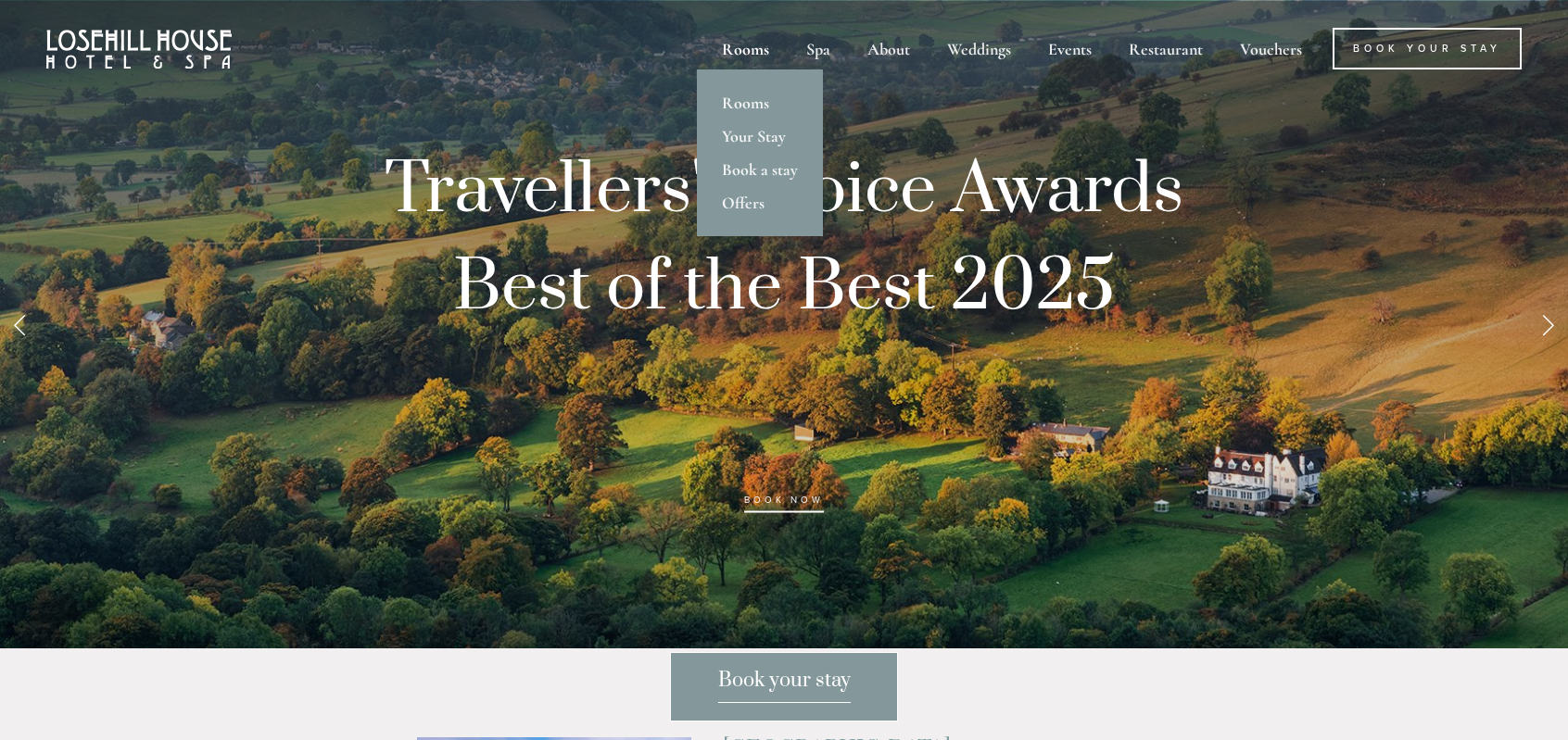
click at [750, 50] on div "Rooms" at bounding box center [745, 48] width 80 height 42
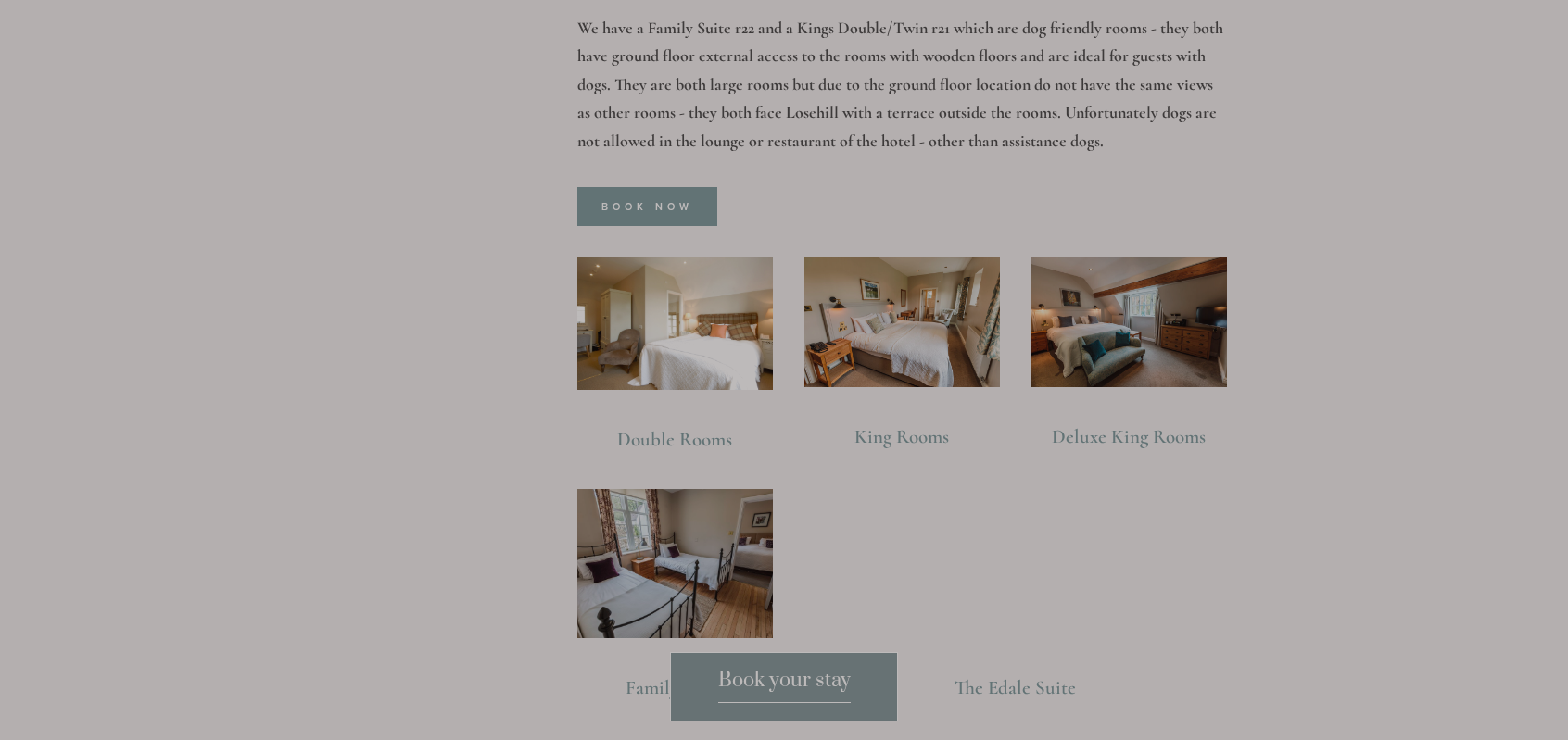
scroll to position [1390, 0]
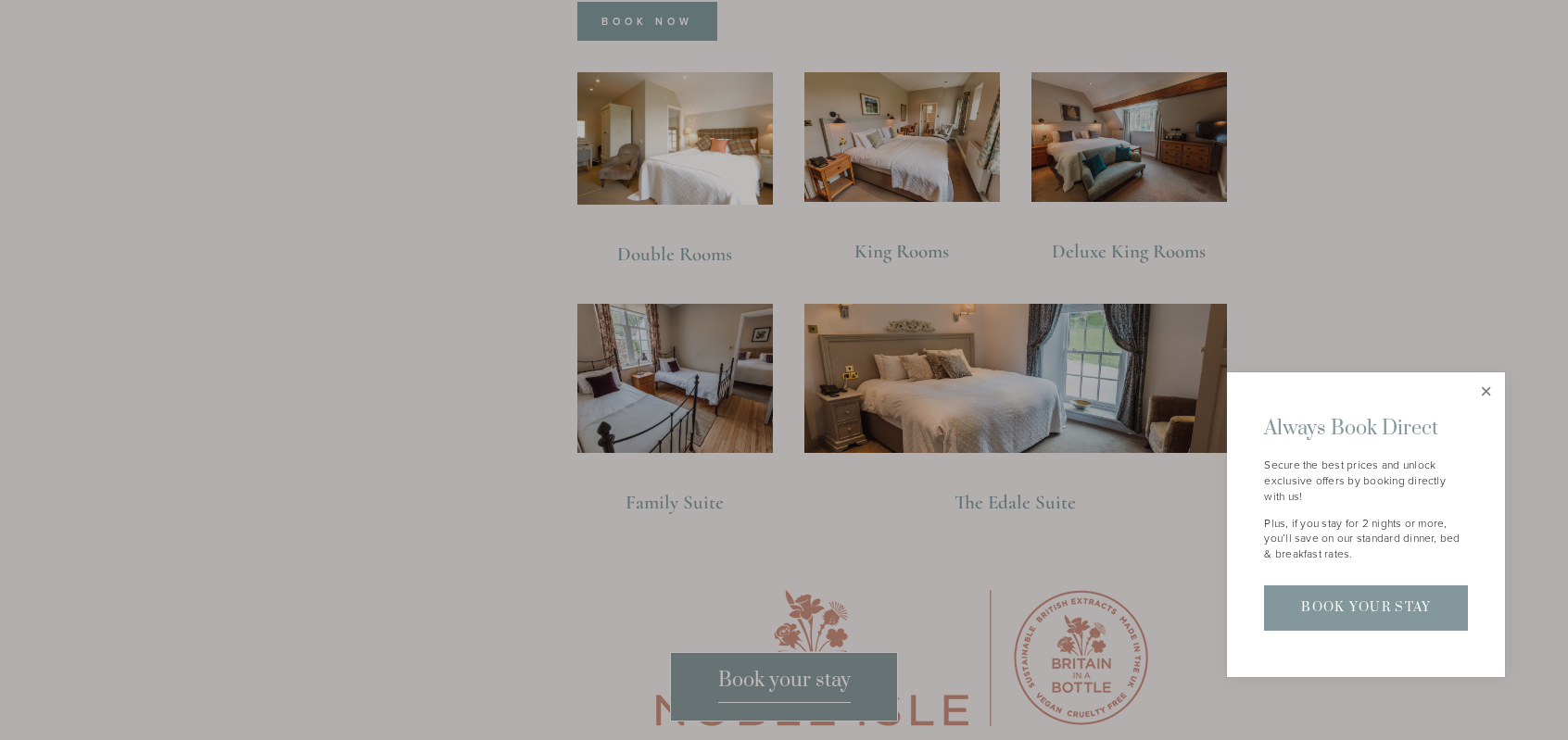
click at [1485, 386] on link "Close" at bounding box center [1486, 391] width 32 height 32
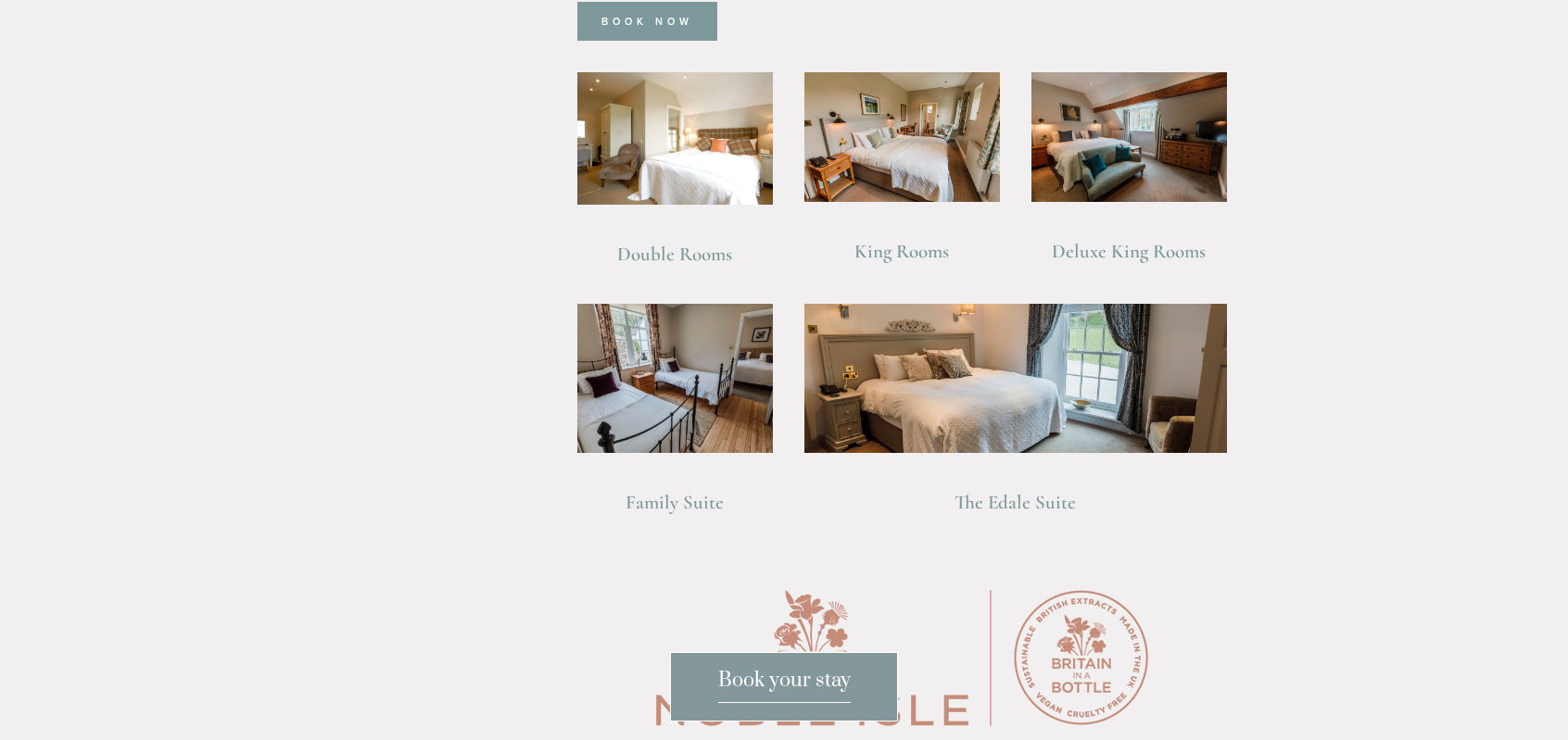
scroll to position [1112, 0]
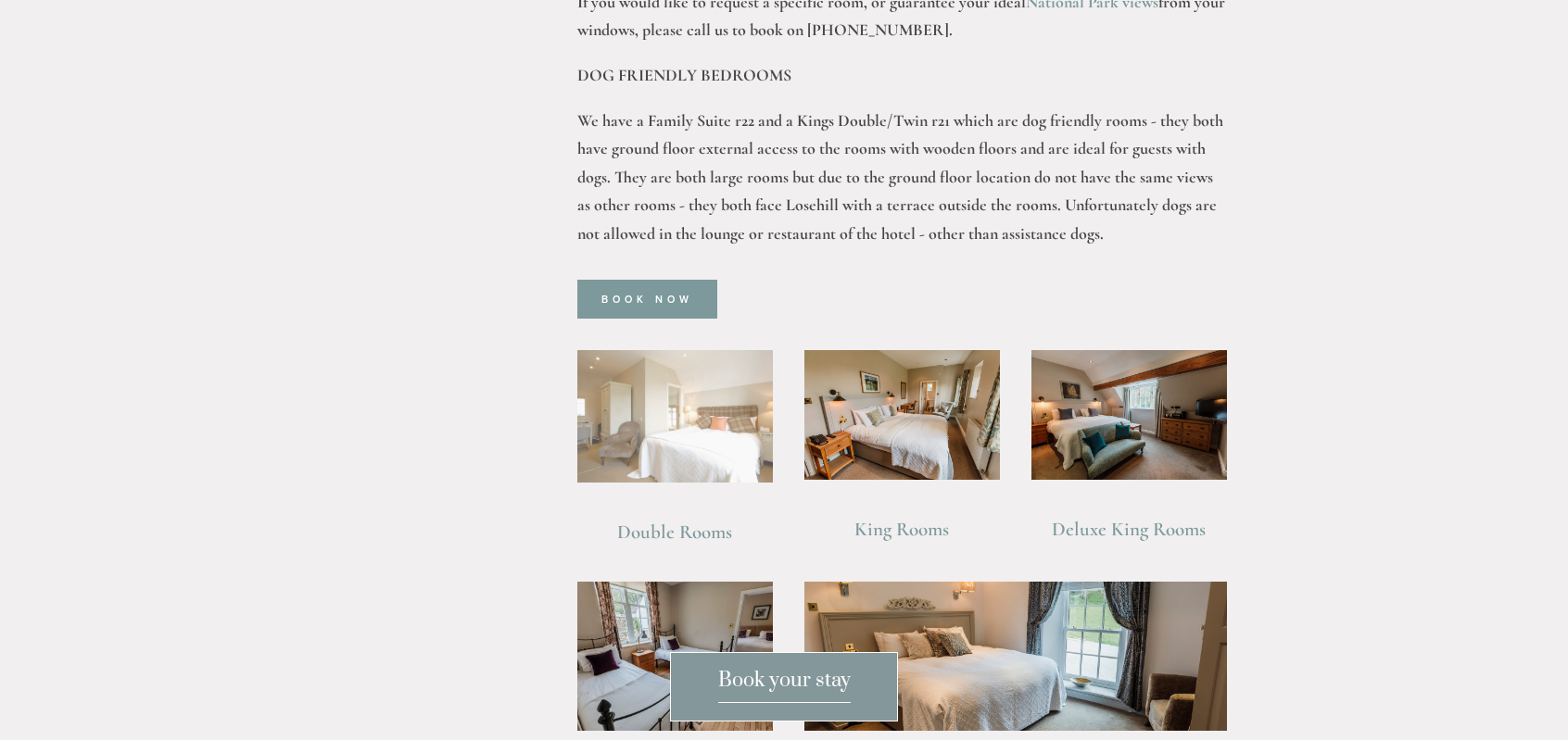
click at [663, 400] on img at bounding box center [675, 417] width 196 height 132
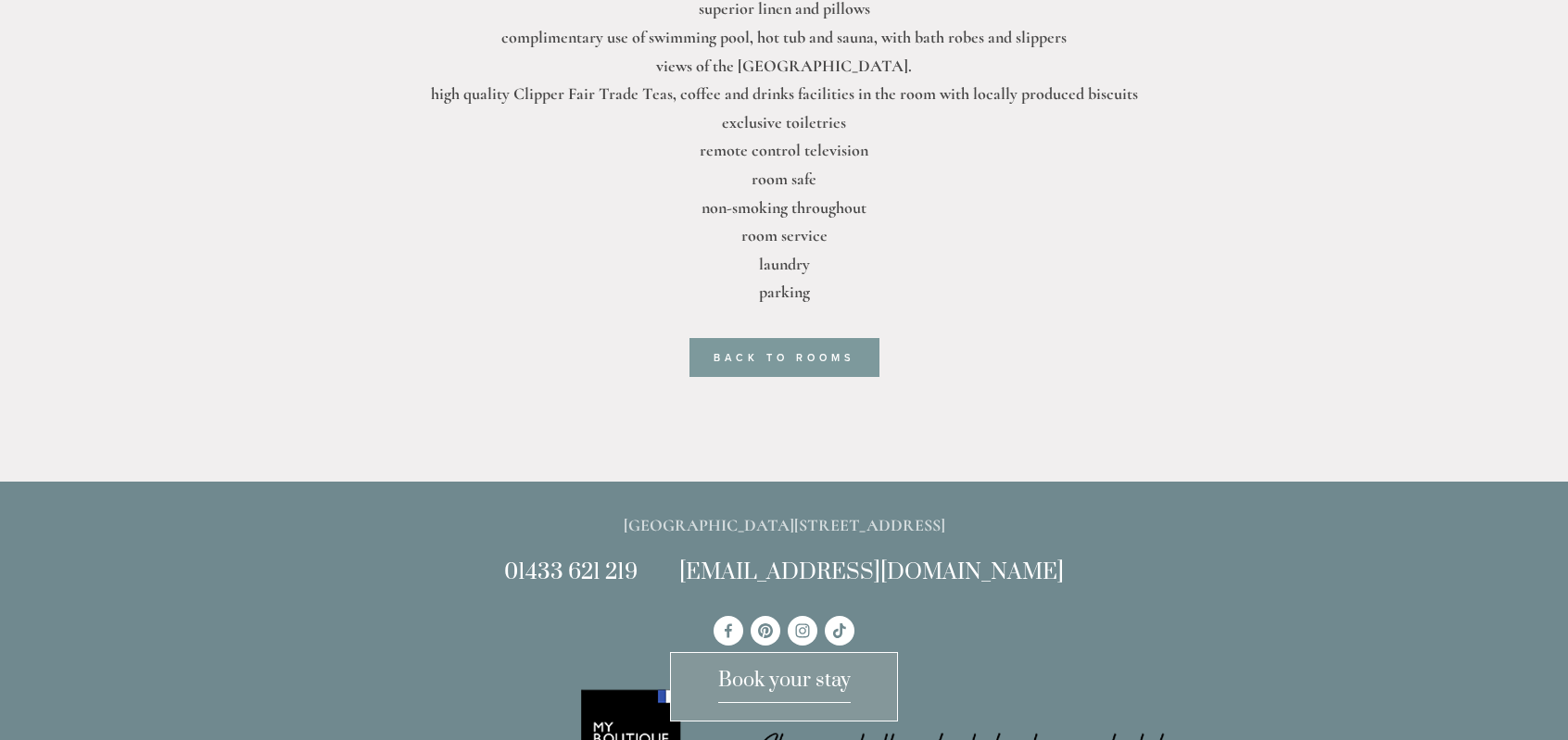
scroll to position [741, 0]
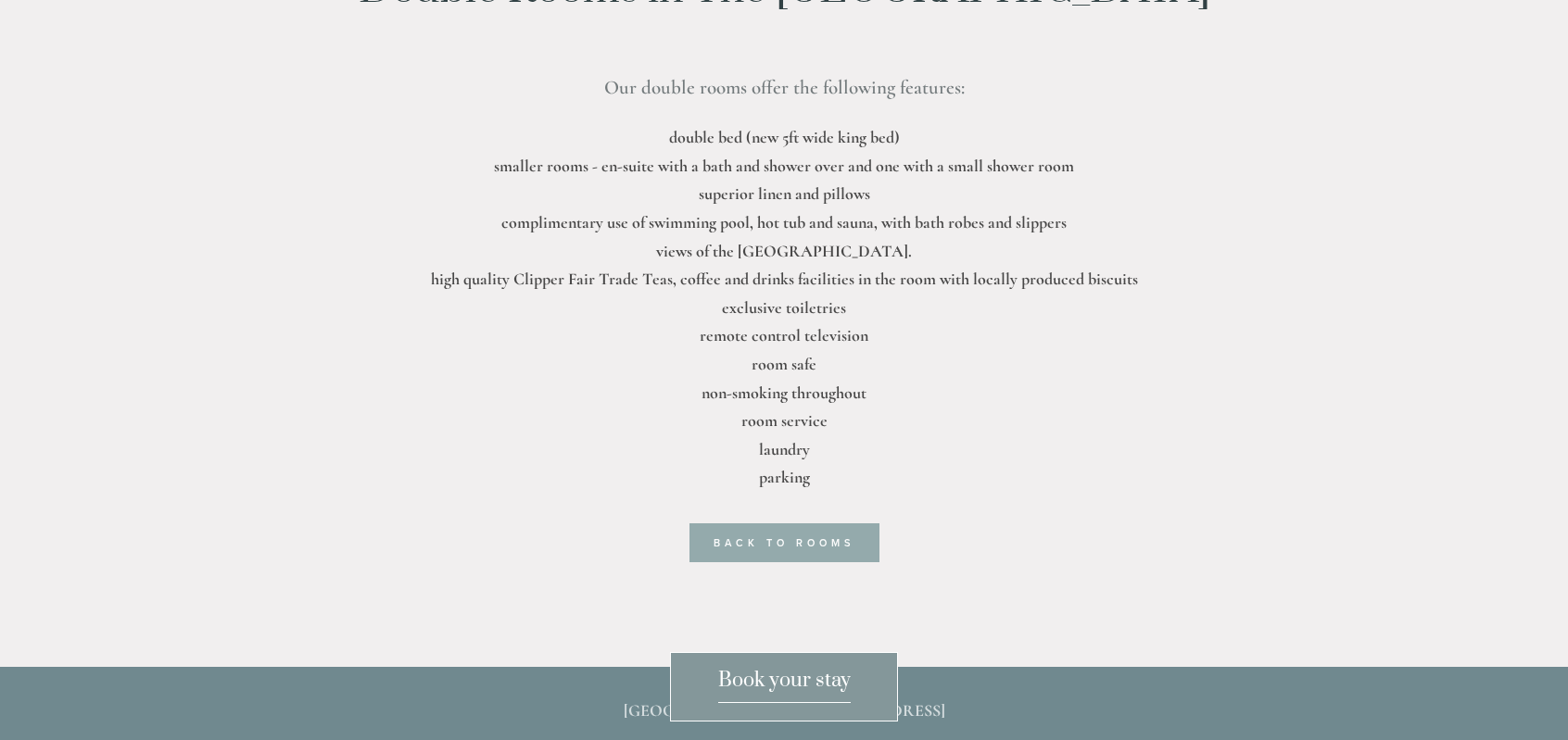
click at [795, 542] on link "back to rooms" at bounding box center [784, 542] width 190 height 39
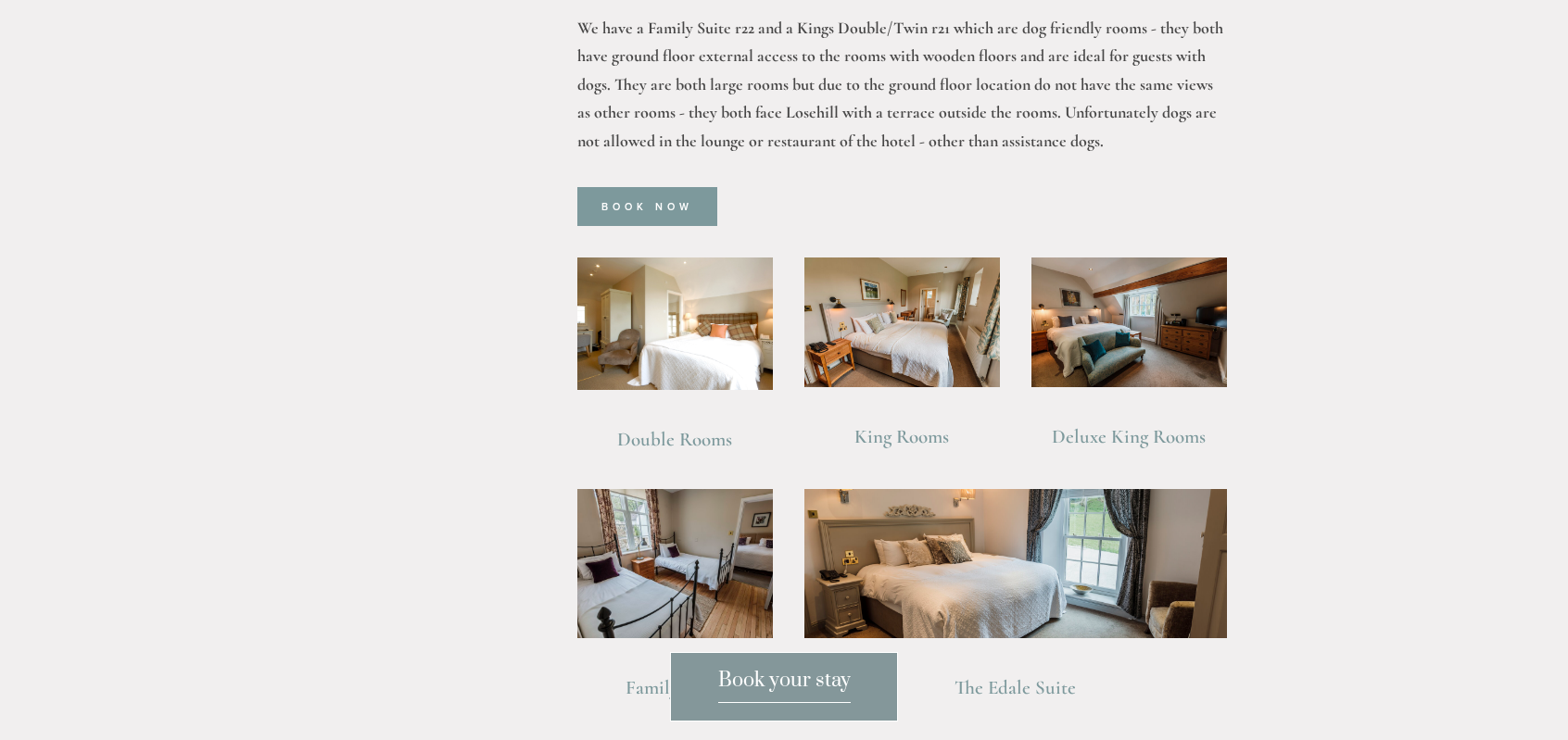
scroll to position [1298, 0]
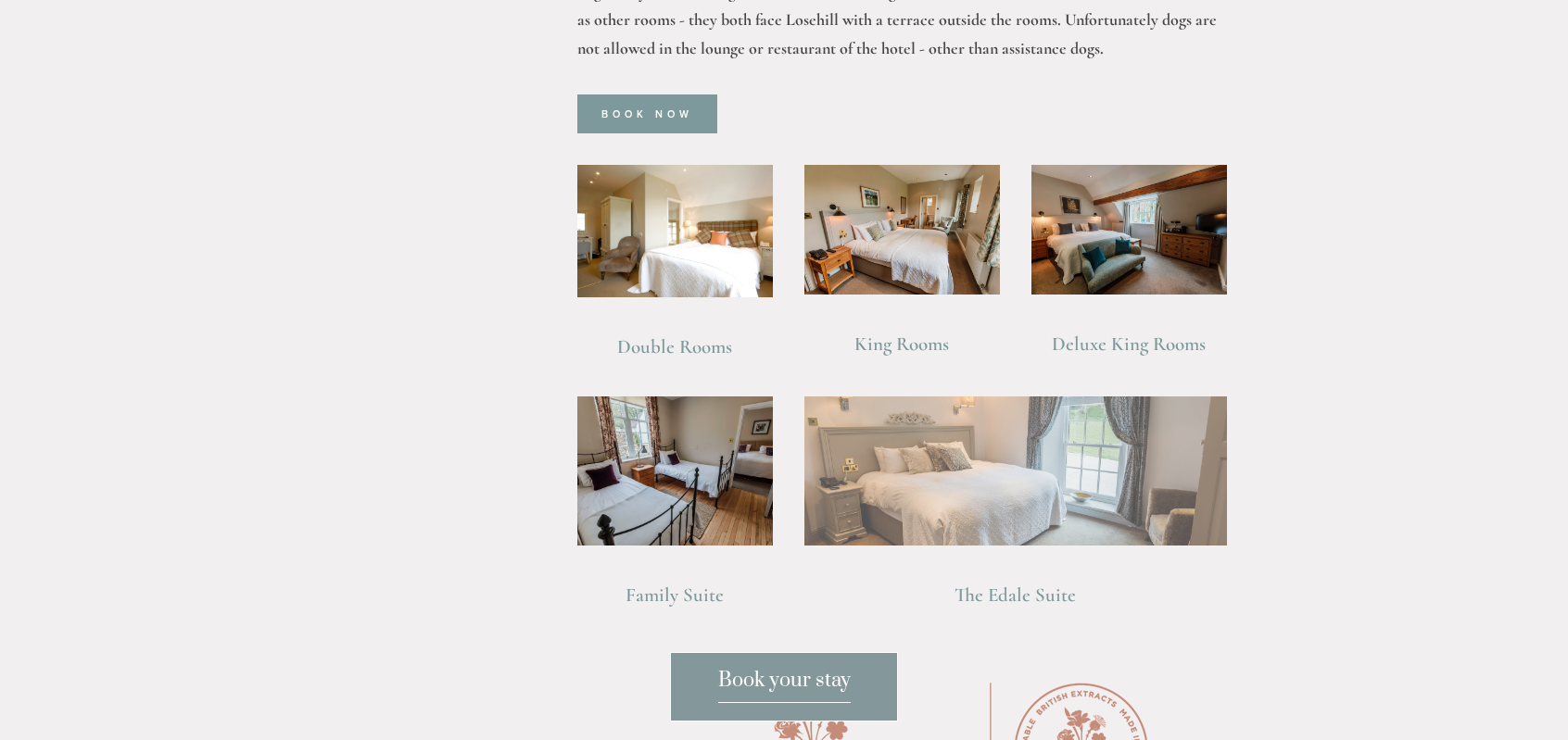
click at [1003, 437] on img at bounding box center [1015, 471] width 422 height 148
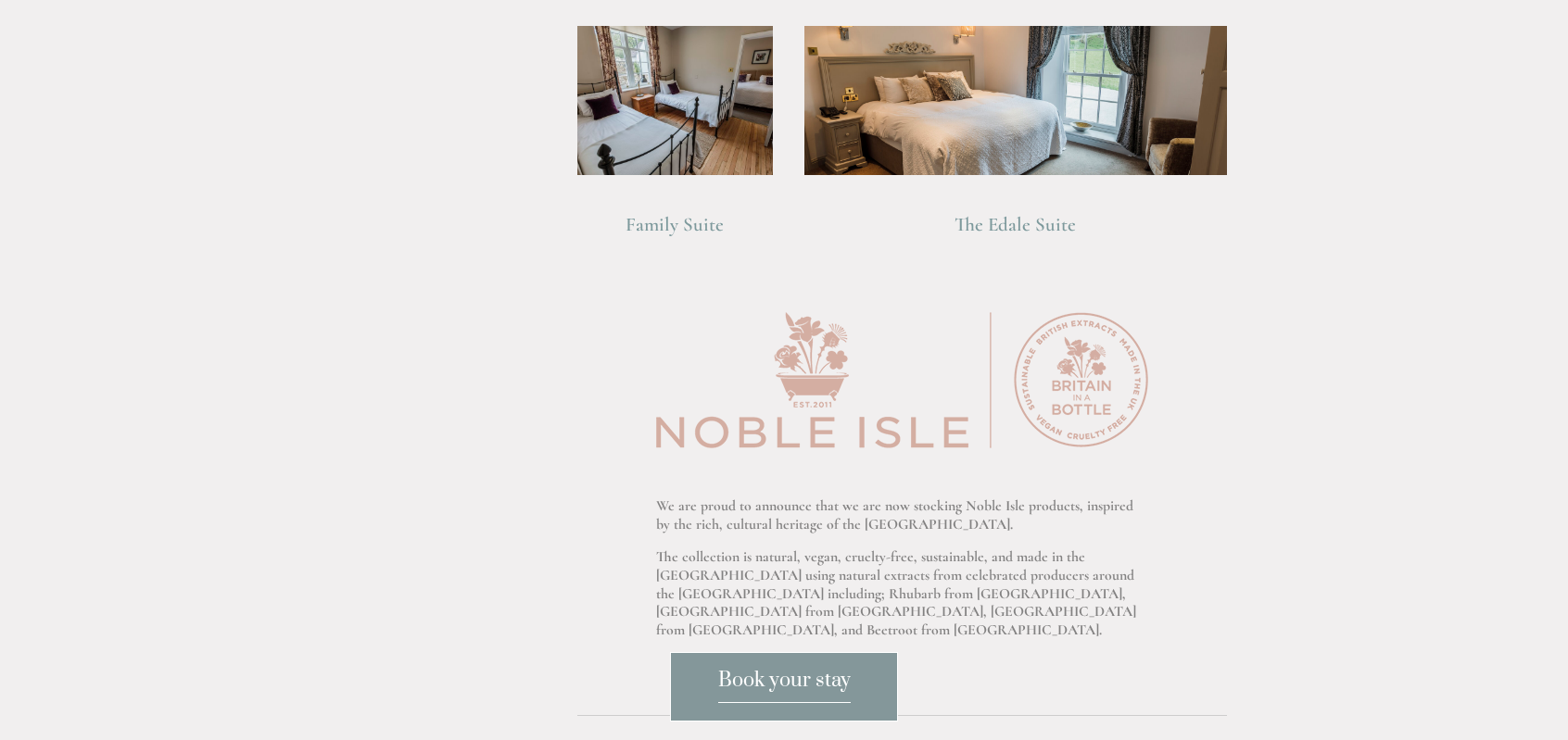
scroll to position [1390, 0]
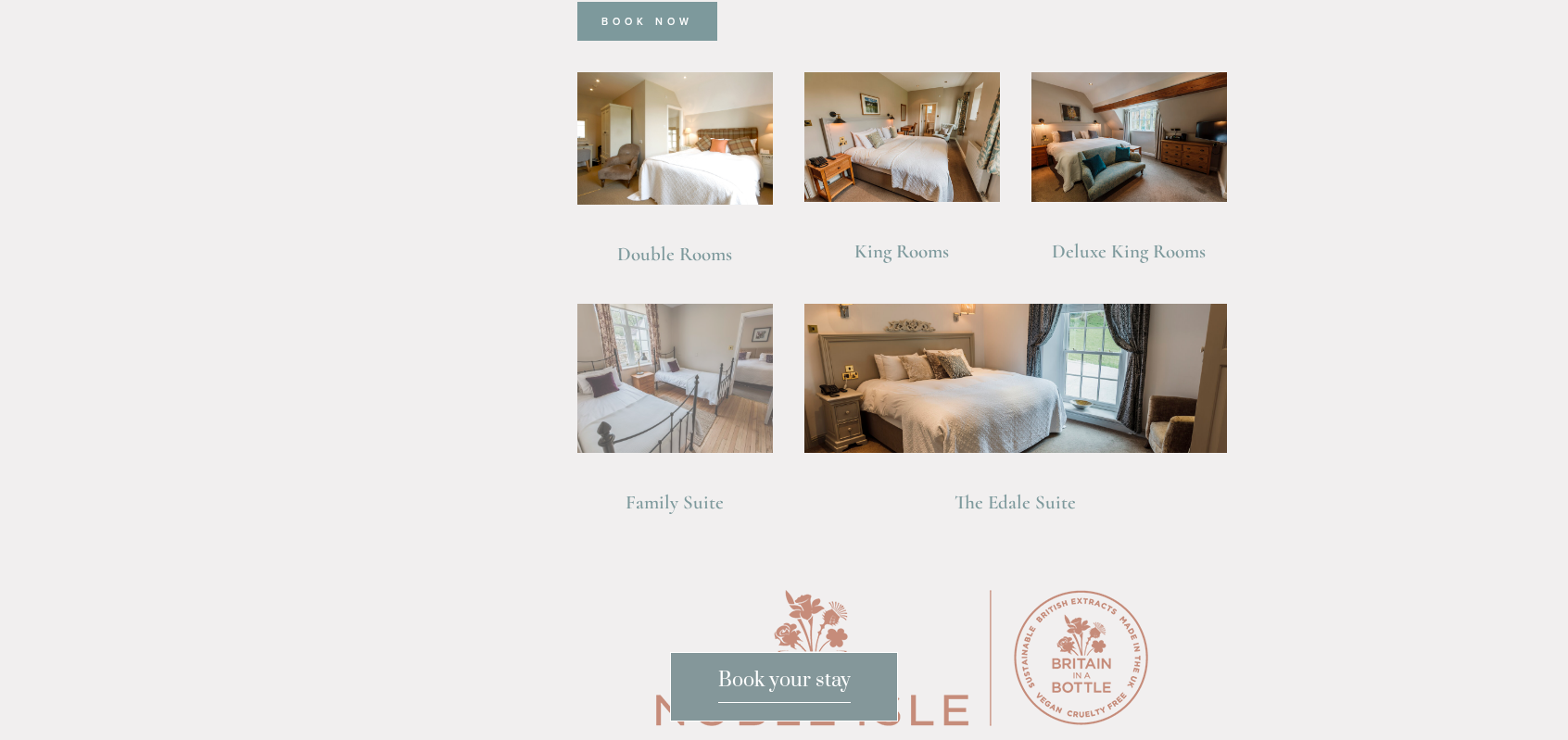
click at [660, 371] on img at bounding box center [675, 379] width 196 height 149
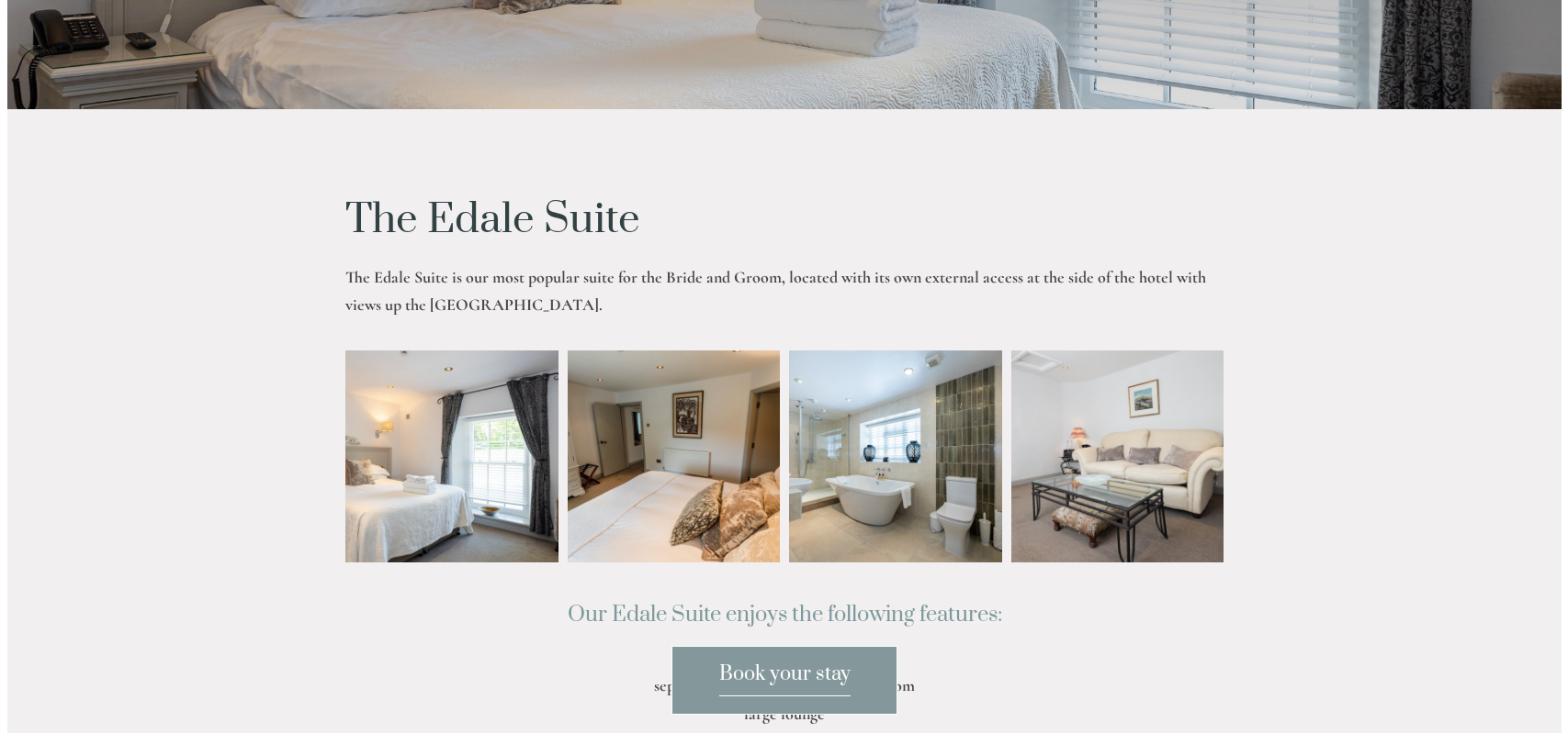
scroll to position [459, 0]
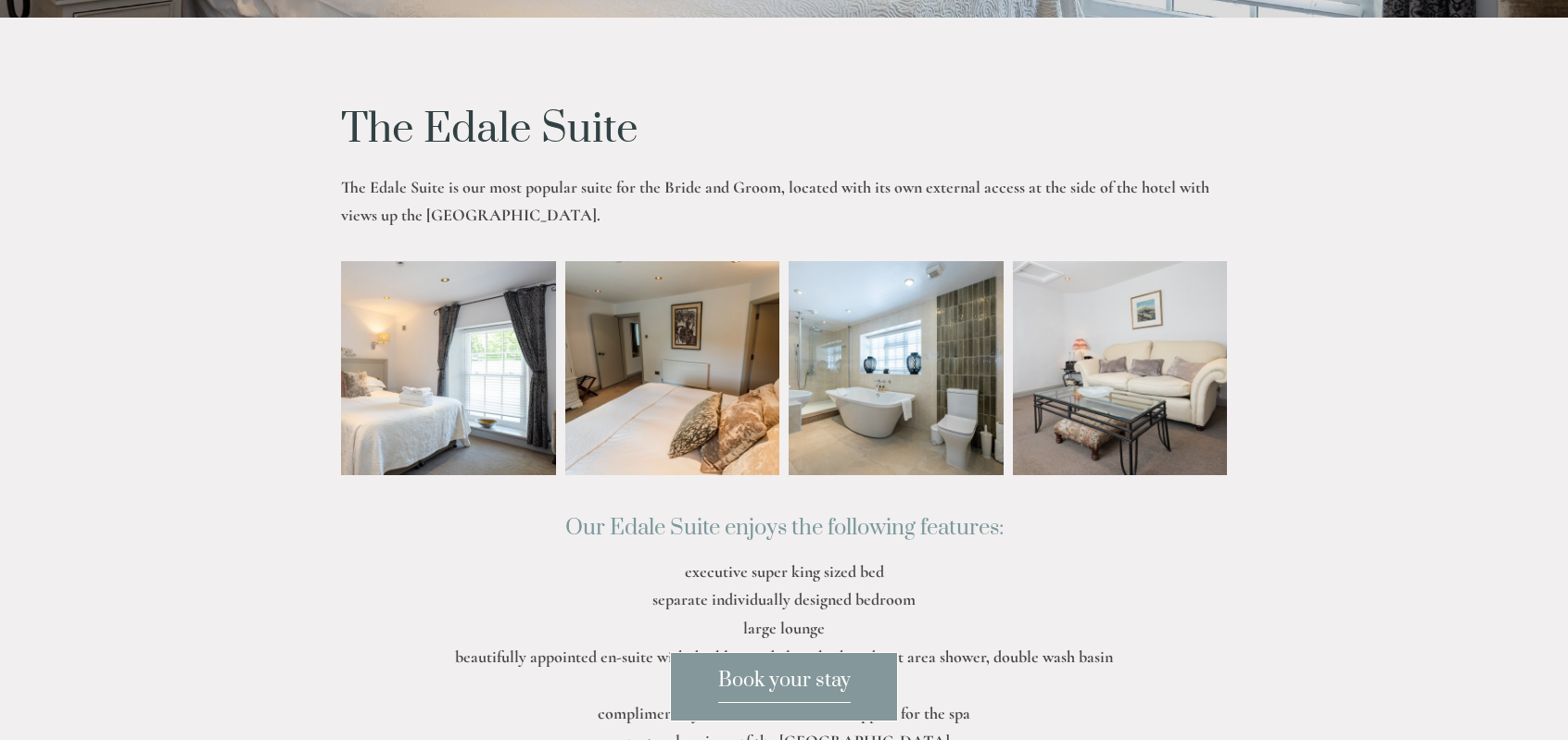
click at [422, 374] on img at bounding box center [405, 369] width 322 height 215
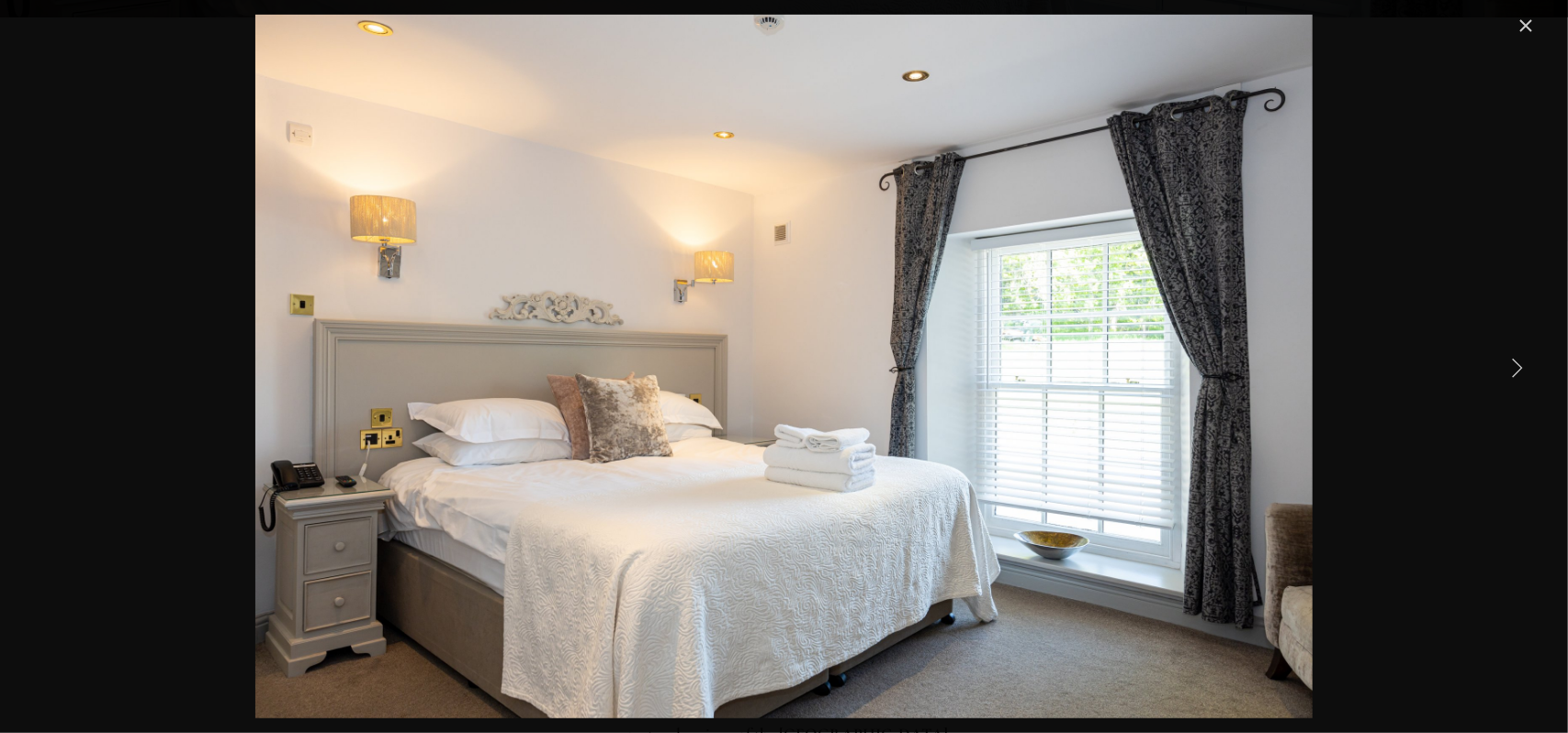
click at [1512, 359] on link "Next Item" at bounding box center [1516, 367] width 40 height 40
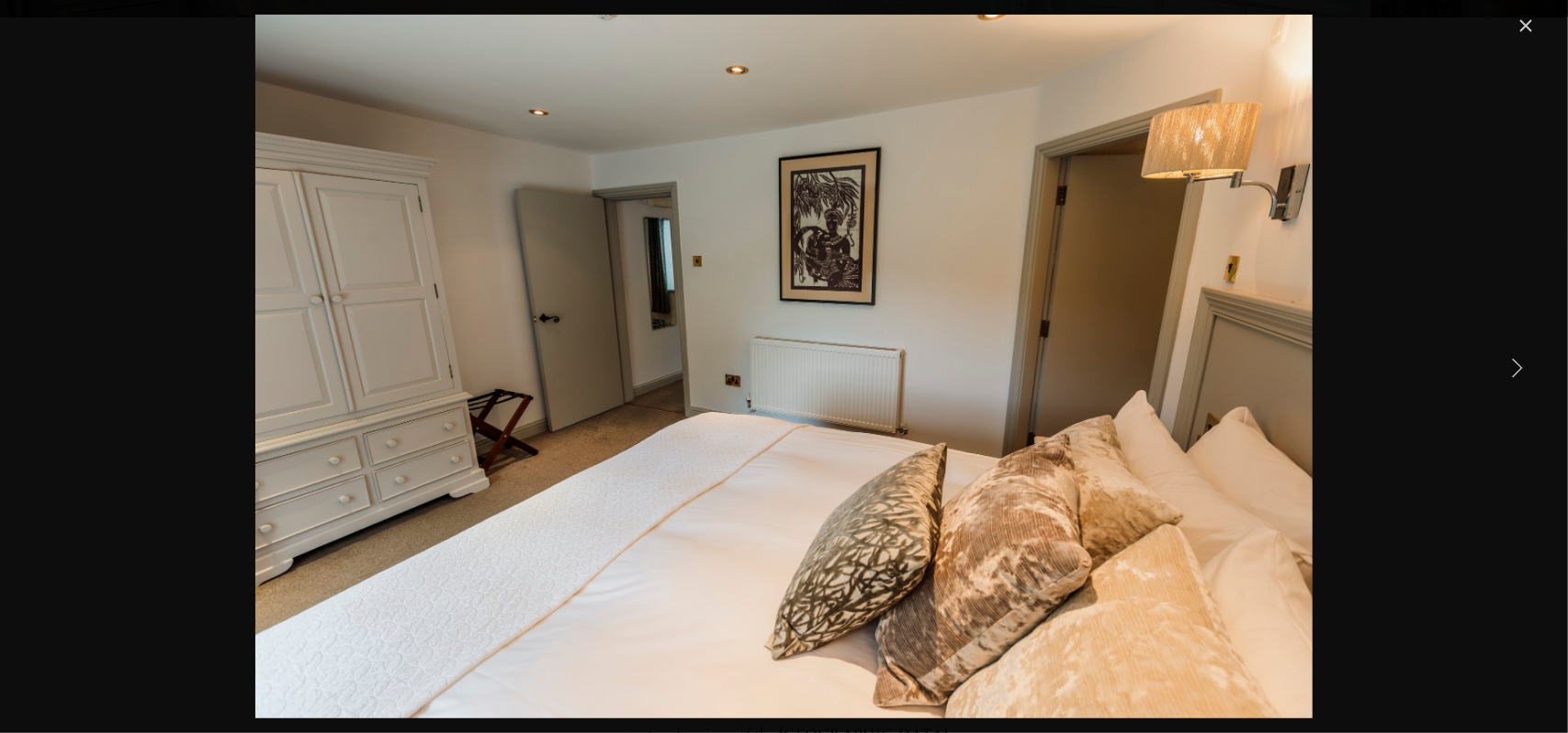
click at [1512, 359] on link "Next Item" at bounding box center [1516, 367] width 40 height 40
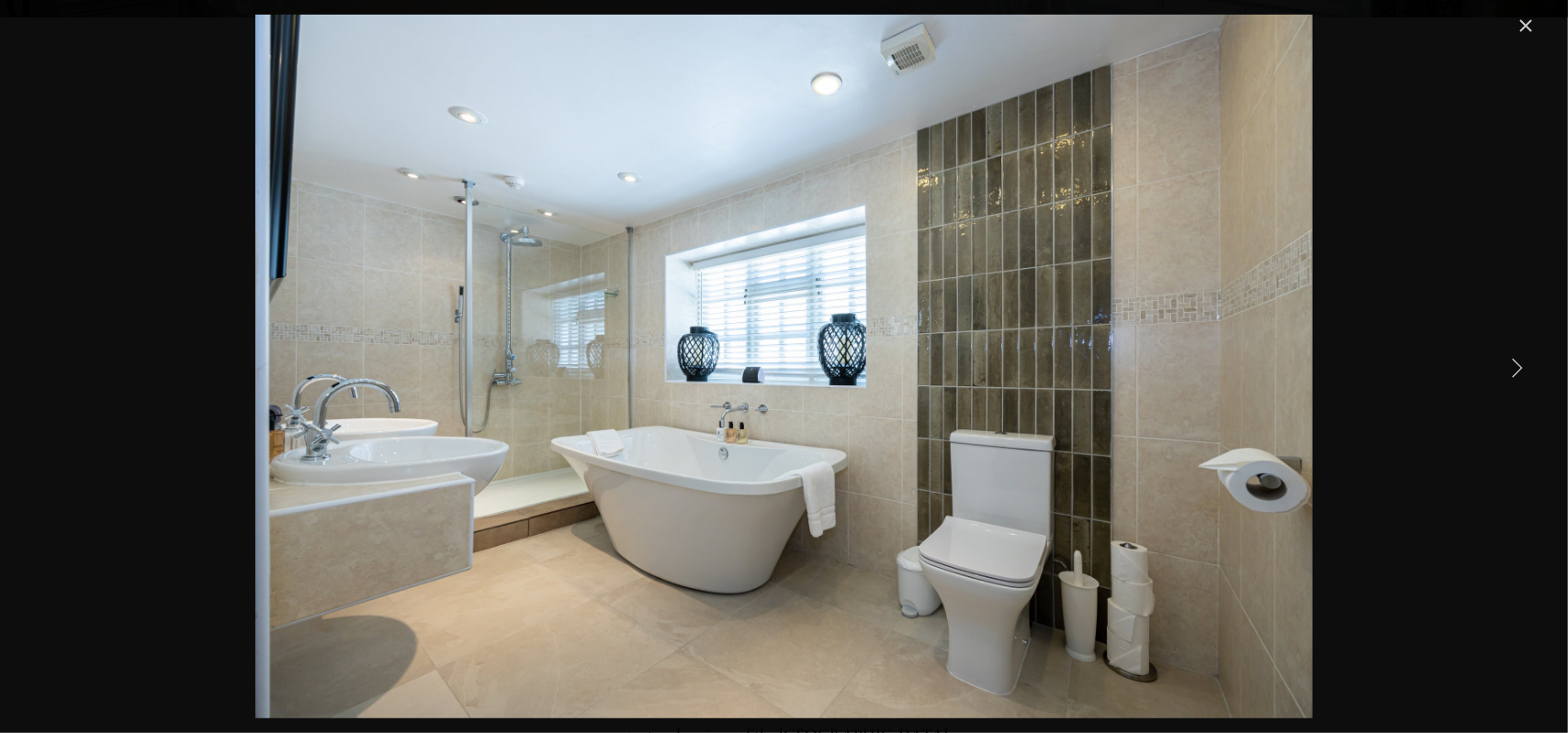
click at [1512, 359] on link "Next Item" at bounding box center [1516, 367] width 40 height 40
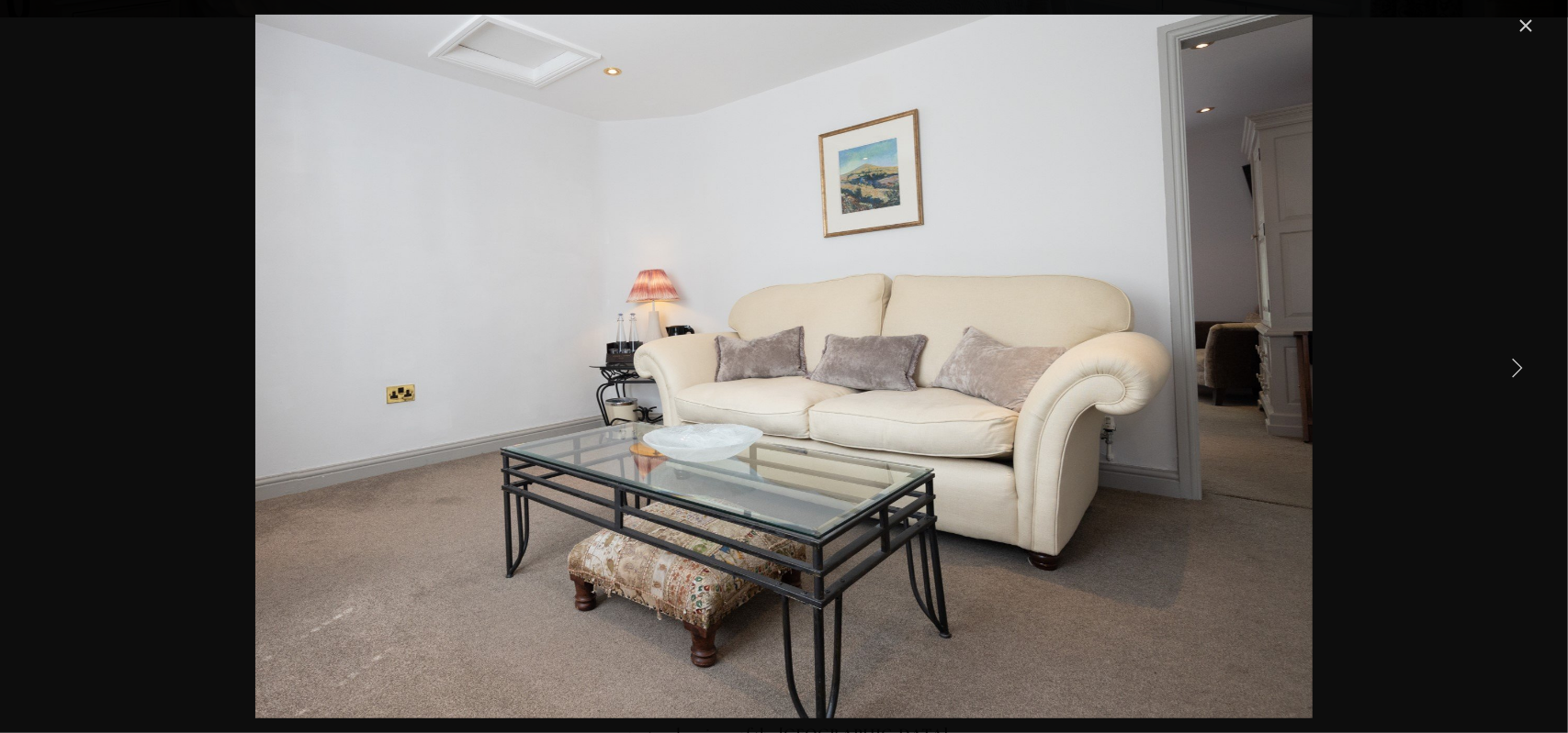
click at [1512, 359] on link "Next Item" at bounding box center [1516, 367] width 40 height 40
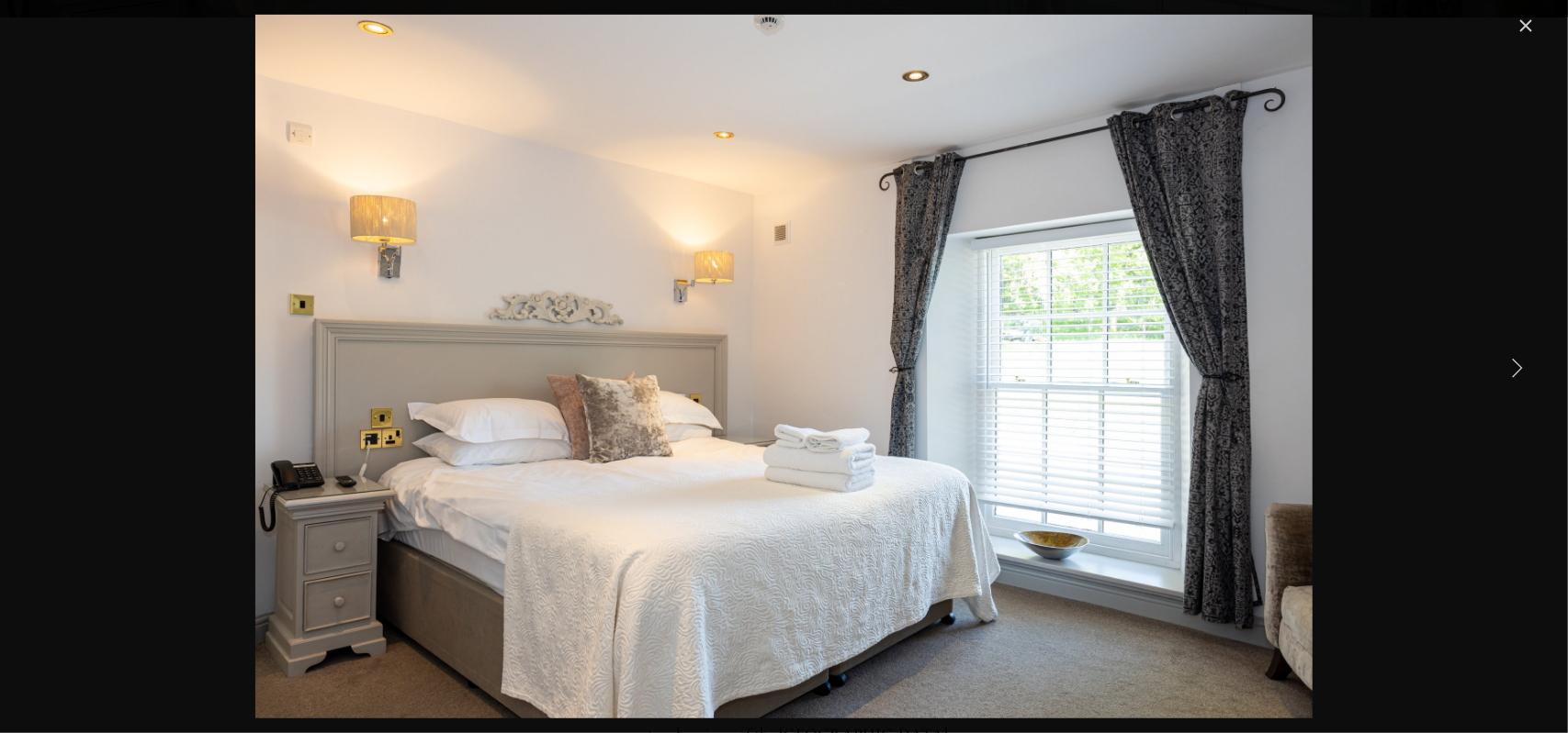
click at [1512, 359] on link "Next Item" at bounding box center [1516, 367] width 40 height 40
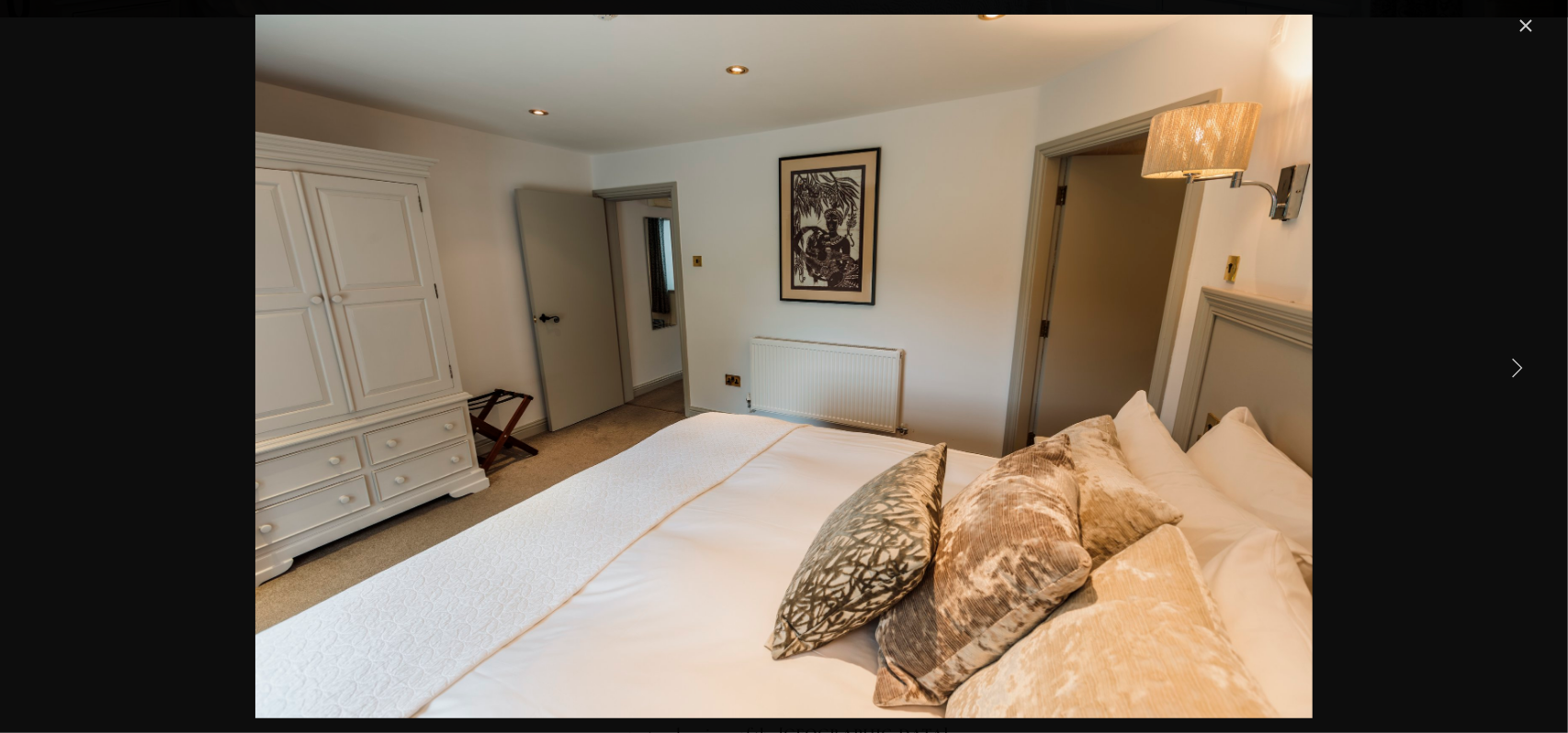
click at [1512, 359] on link "Next Item" at bounding box center [1516, 367] width 40 height 40
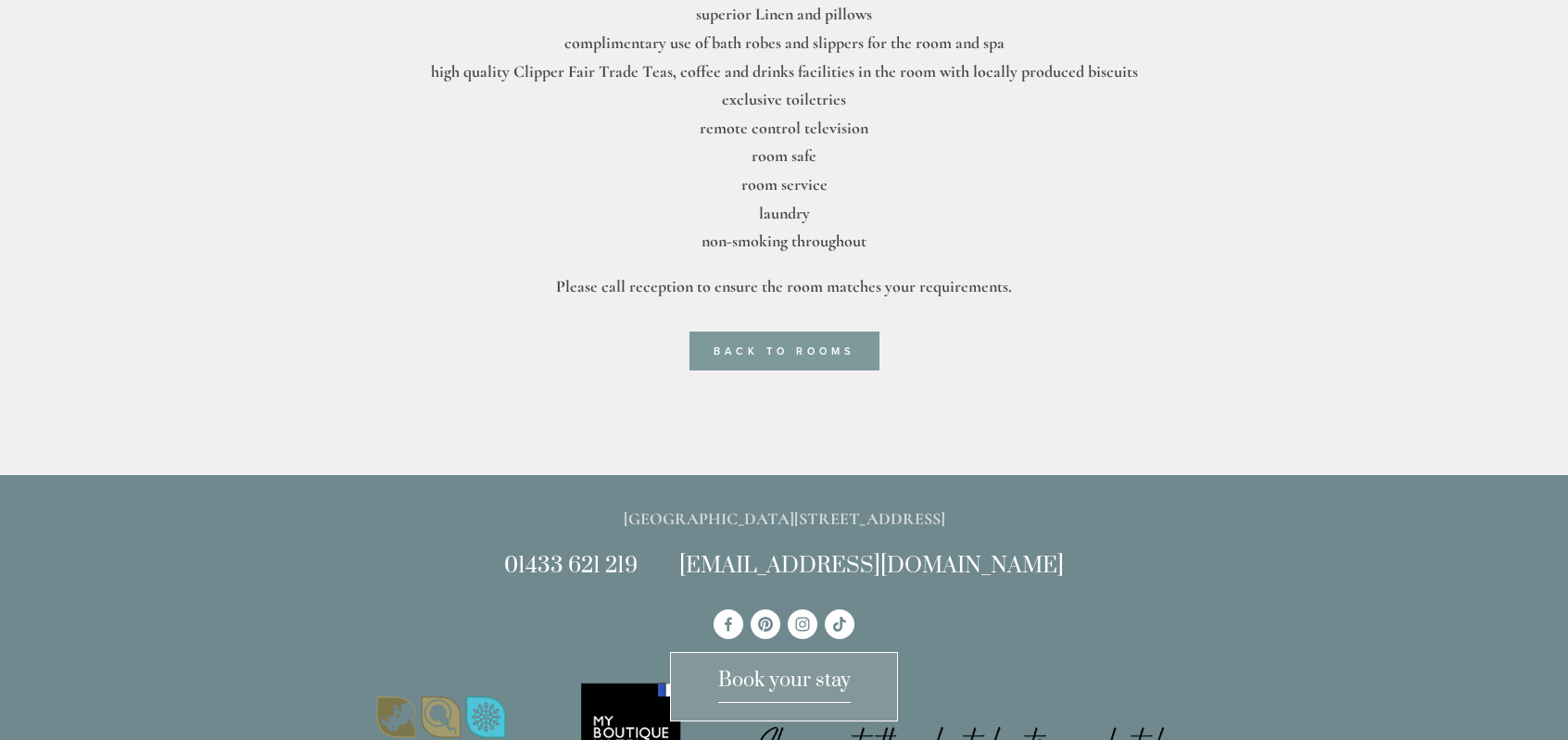
scroll to position [927, 0]
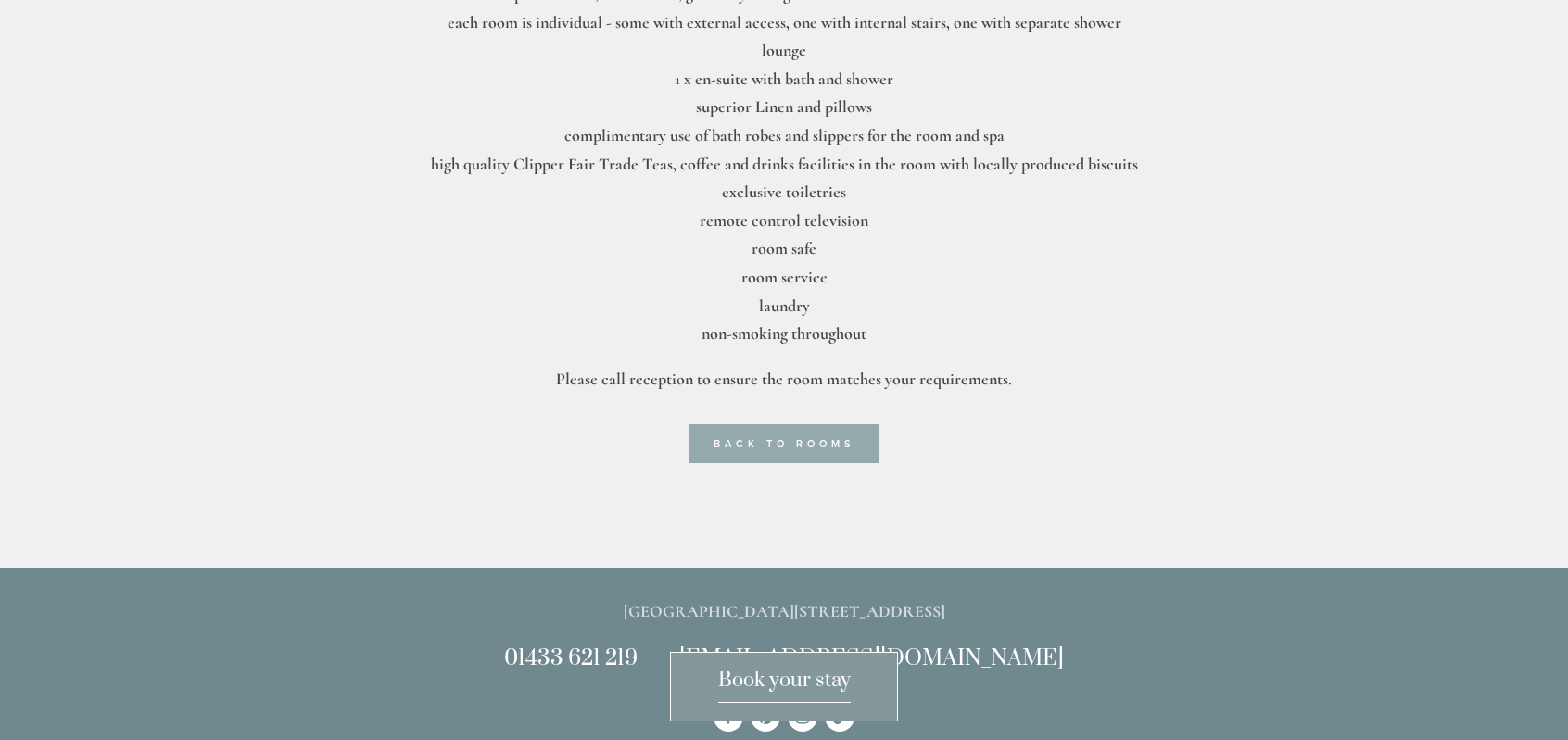
click at [805, 424] on link "back to rooms" at bounding box center [784, 443] width 190 height 39
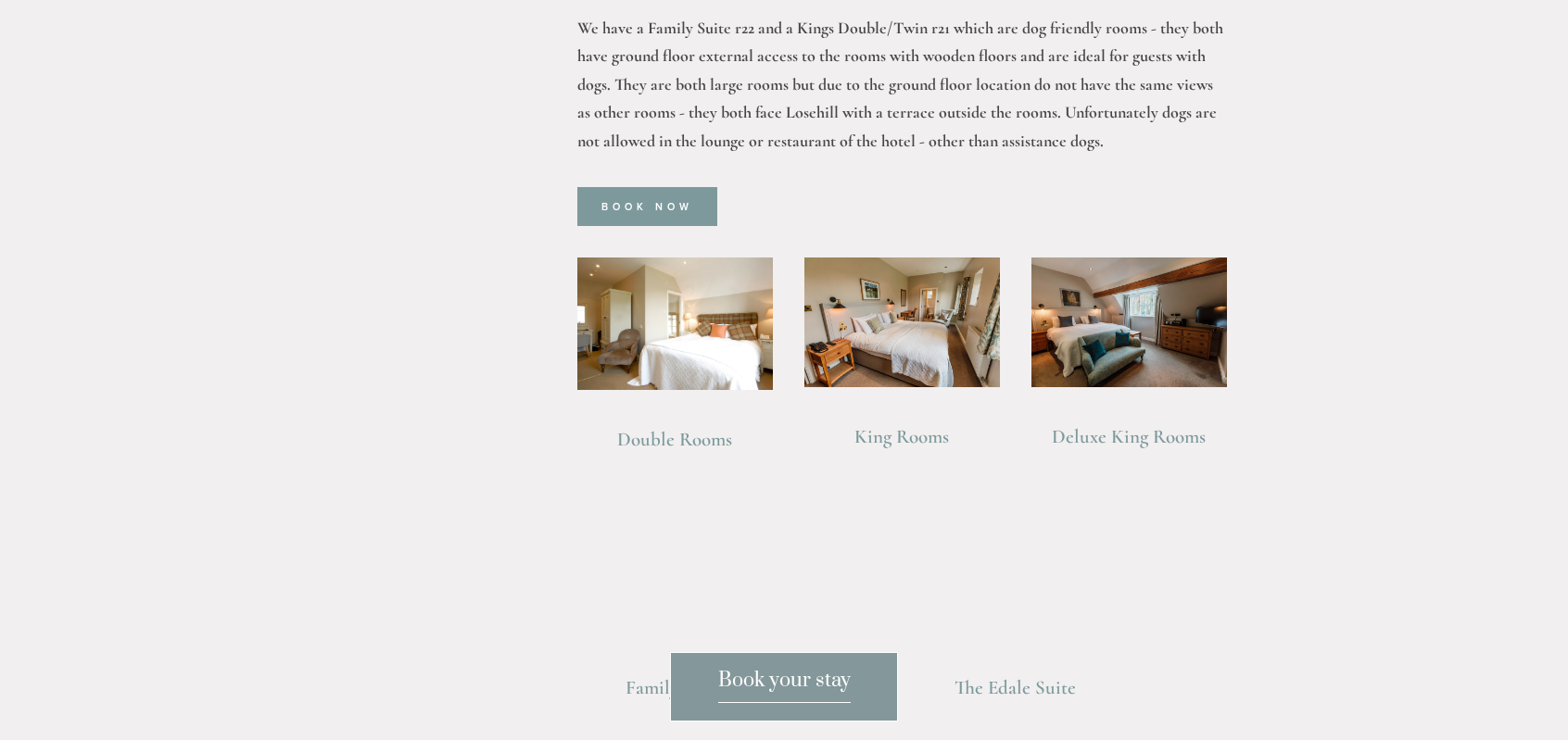
scroll to position [1298, 0]
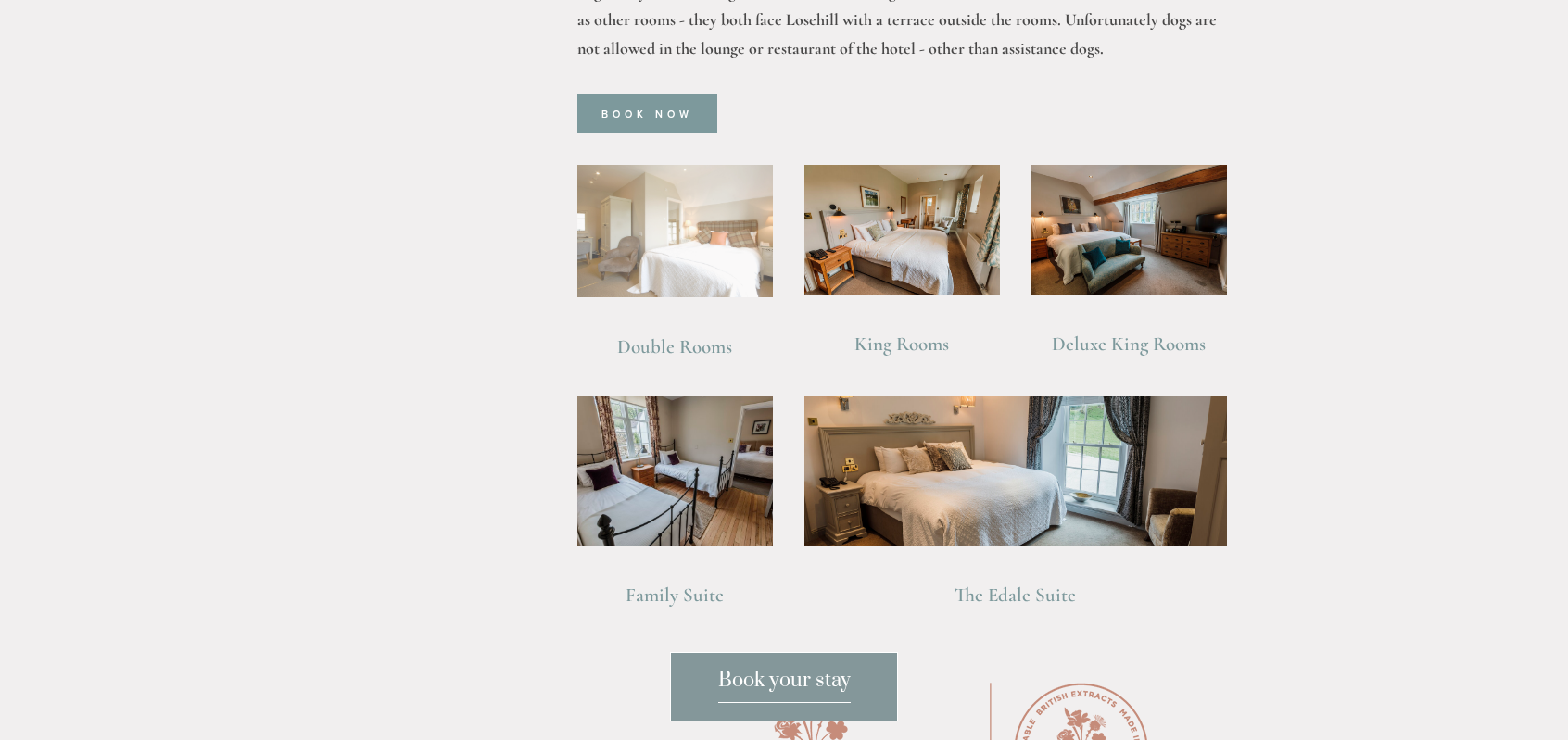
click at [652, 229] on img at bounding box center [675, 232] width 196 height 132
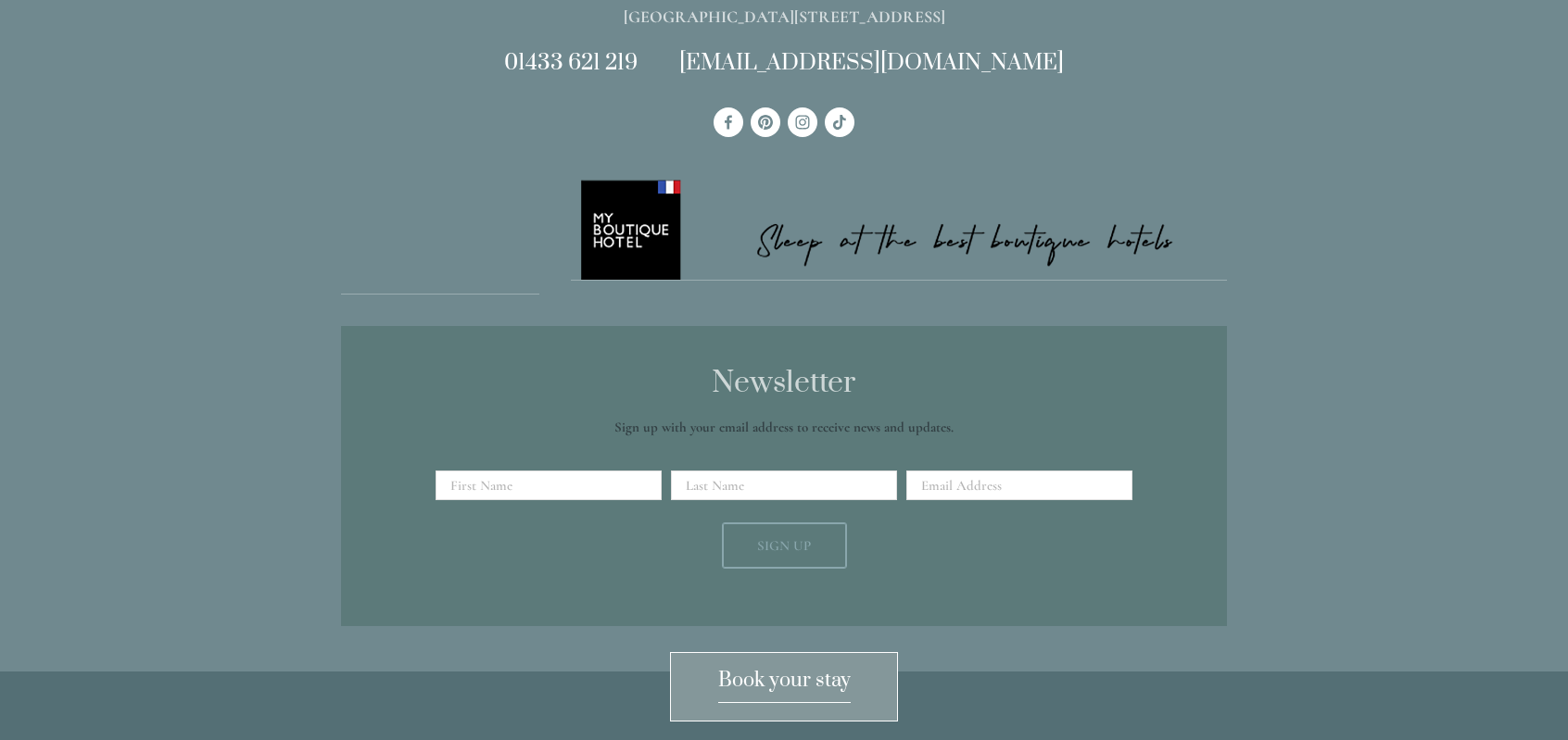
scroll to position [2688, 0]
